Goal: Find contact information: Find contact information

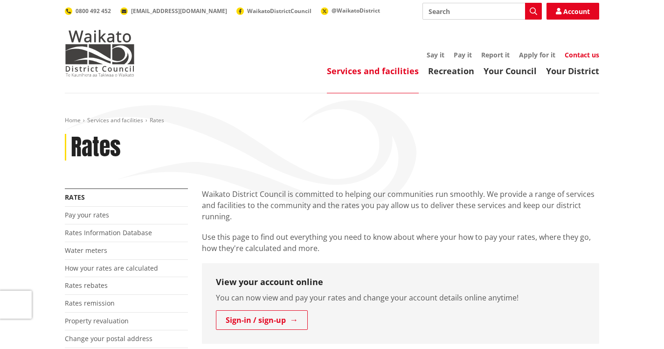
click at [577, 56] on link "Contact us" at bounding box center [582, 54] width 35 height 9
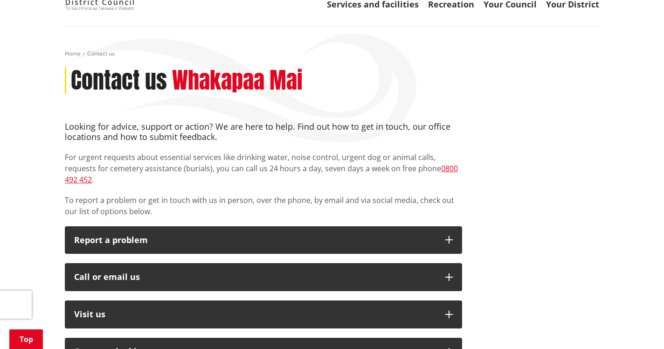
scroll to position [149, 0]
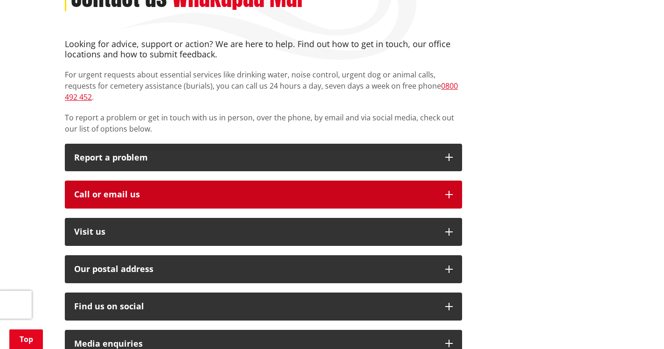
click at [446, 191] on icon "button" at bounding box center [448, 194] width 7 height 7
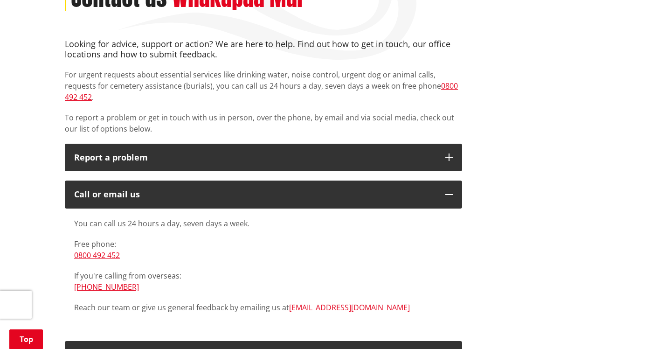
click at [319, 302] on link "[EMAIL_ADDRESS][DOMAIN_NAME]" at bounding box center [349, 307] width 121 height 10
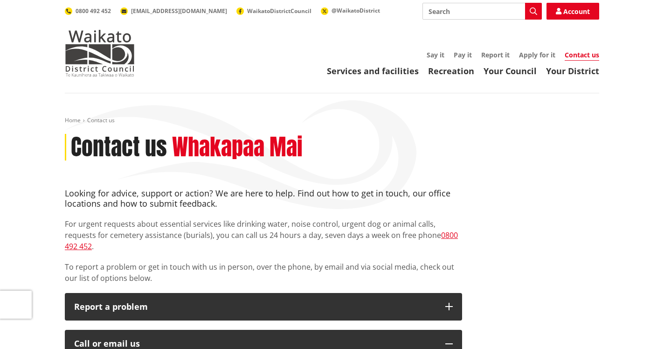
scroll to position [0, 0]
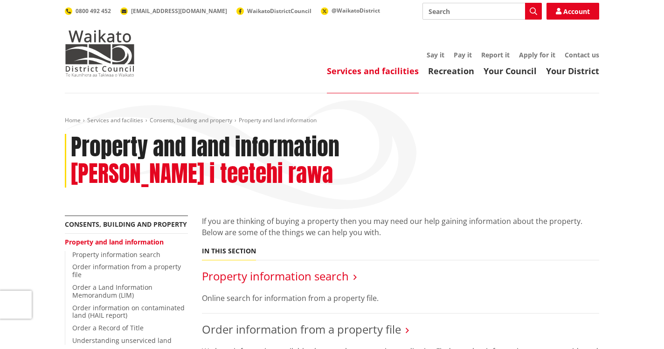
click at [331, 268] on link "Property information search" at bounding box center [275, 275] width 147 height 15
